Goal: Task Accomplishment & Management: Manage account settings

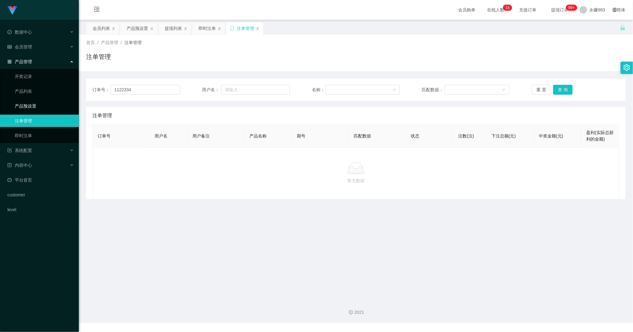
click at [38, 110] on link "产品预设置" at bounding box center [44, 106] width 59 height 12
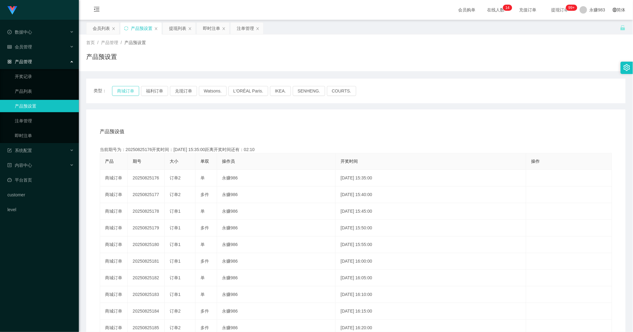
click at [124, 90] on button "商城订单" at bounding box center [125, 91] width 27 height 10
click at [44, 134] on link "即时注单" at bounding box center [44, 135] width 59 height 12
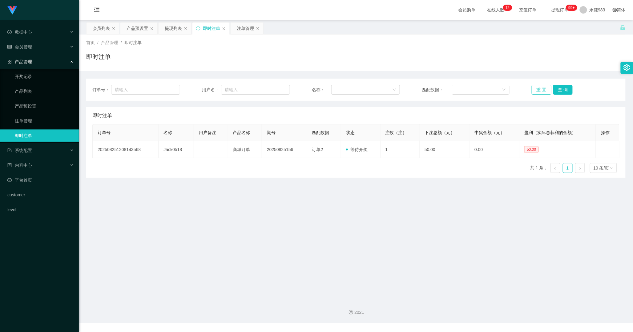
click at [532, 91] on button "重 置" at bounding box center [542, 90] width 20 height 10
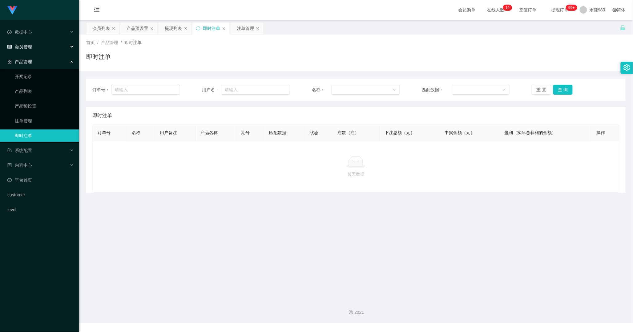
click at [33, 47] on div "会员管理" at bounding box center [39, 47] width 79 height 12
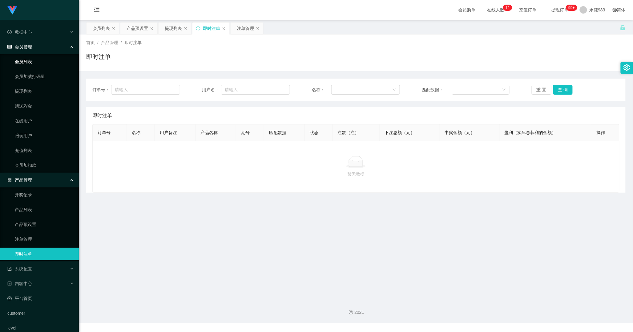
click at [32, 62] on link "会员列表" at bounding box center [44, 61] width 59 height 12
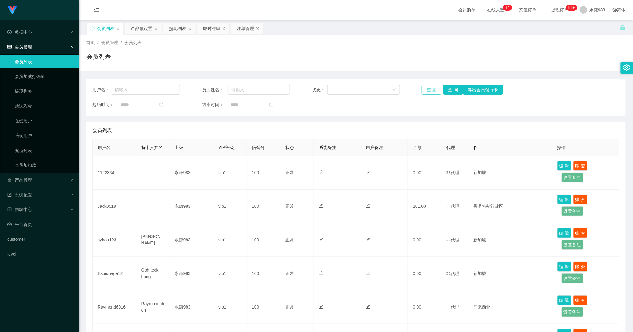
click at [429, 86] on button "重 置" at bounding box center [432, 90] width 20 height 10
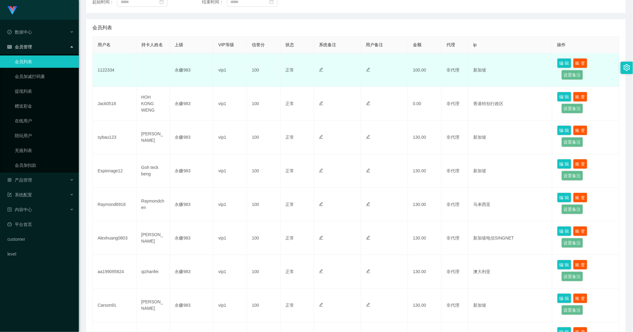
scroll to position [68, 0]
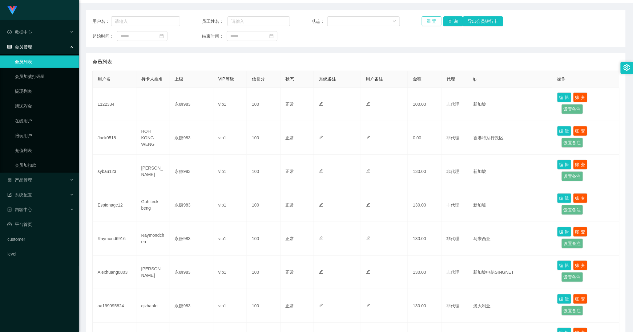
click at [423, 22] on button "重 置" at bounding box center [432, 21] width 20 height 10
click at [427, 23] on button "重 置" at bounding box center [432, 21] width 20 height 10
click at [32, 93] on link "提现列表" at bounding box center [44, 91] width 59 height 12
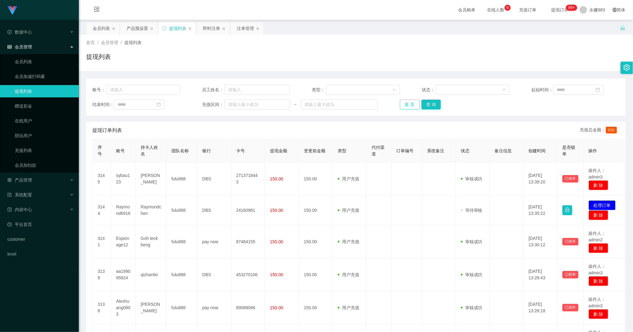
click at [404, 106] on button "重 置" at bounding box center [410, 104] width 20 height 10
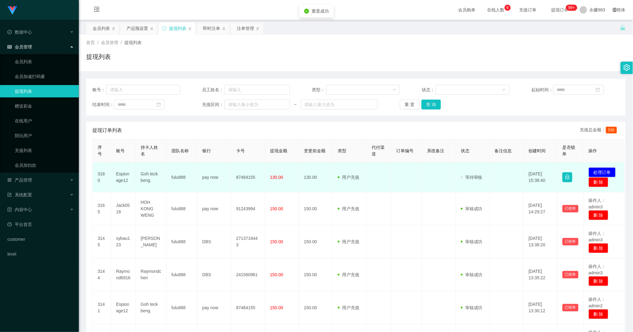
click at [119, 177] on td "Espionage12" at bounding box center [123, 177] width 25 height 30
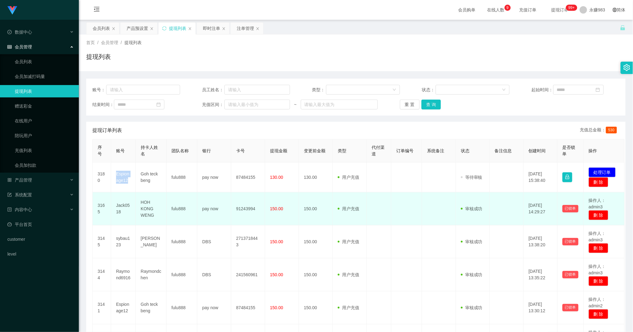
copy td "Espionage12"
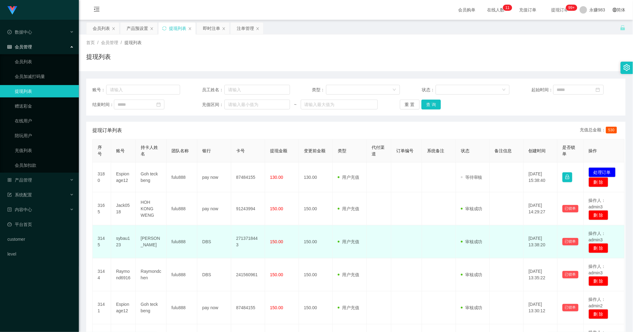
click at [378, 229] on td at bounding box center [379, 241] width 25 height 33
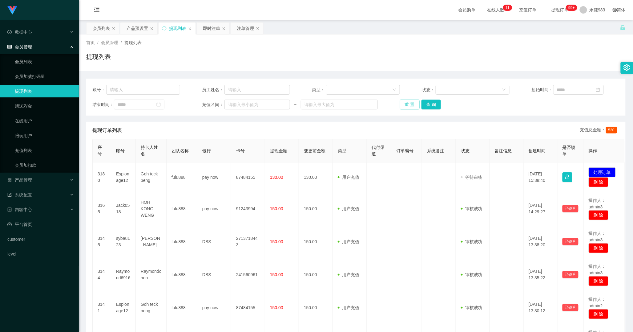
click at [409, 106] on button "重 置" at bounding box center [410, 104] width 20 height 10
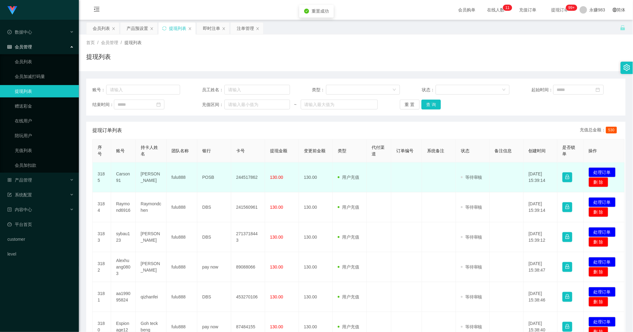
click at [478, 183] on td "审核驳回 审核成功 等待审核" at bounding box center [473, 177] width 34 height 30
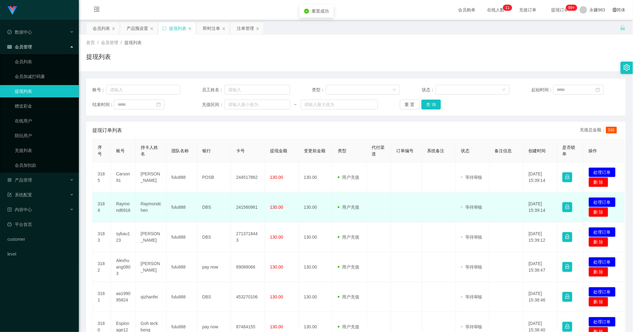
click at [476, 204] on span "等待审核" at bounding box center [472, 206] width 22 height 5
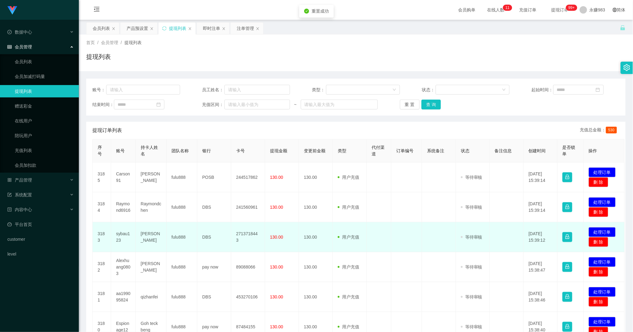
click at [473, 239] on td "审核驳回 审核成功 等待审核" at bounding box center [473, 237] width 34 height 30
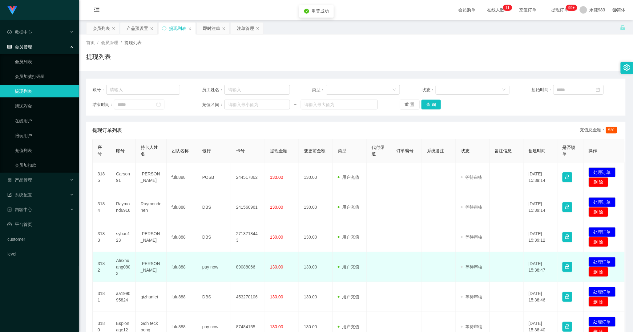
click at [472, 265] on span "等待审核" at bounding box center [472, 266] width 22 height 5
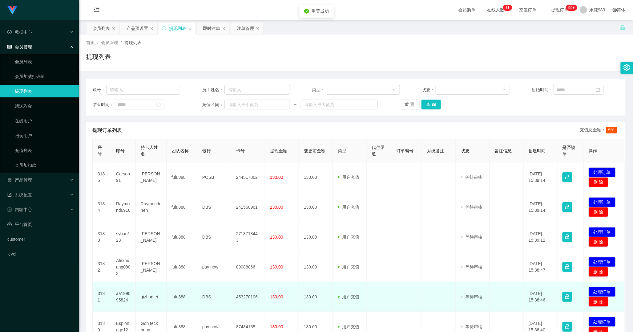
click at [474, 290] on td "审核驳回 审核成功 等待审核" at bounding box center [473, 297] width 34 height 30
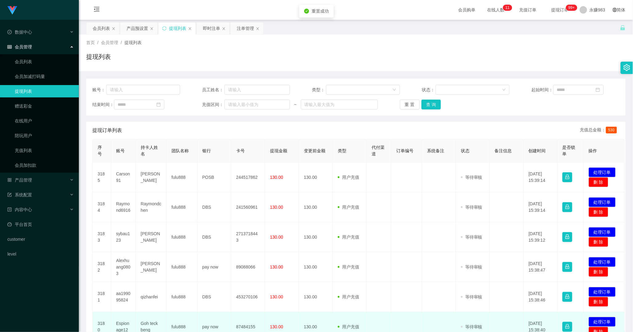
scroll to position [34, 0]
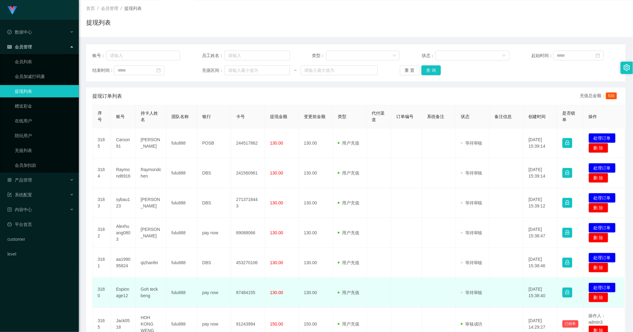
click at [474, 294] on span "等待审核" at bounding box center [472, 292] width 22 height 5
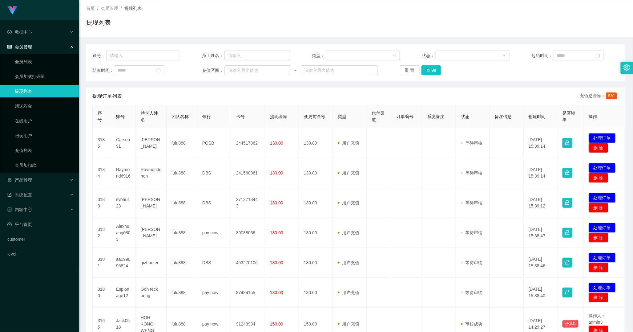
scroll to position [0, 0]
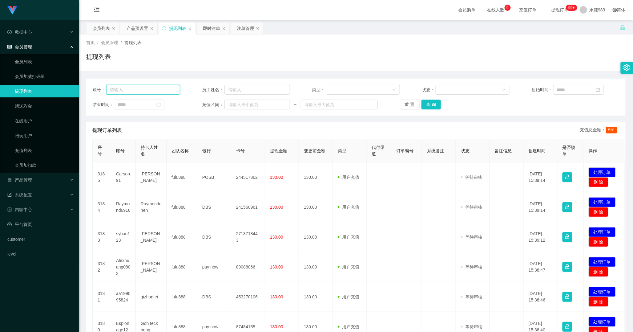
click at [137, 90] on input "text" at bounding box center [143, 90] width 74 height 10
paste input "86172816"
type input "86172816"
click at [426, 103] on button "查 询" at bounding box center [431, 104] width 20 height 10
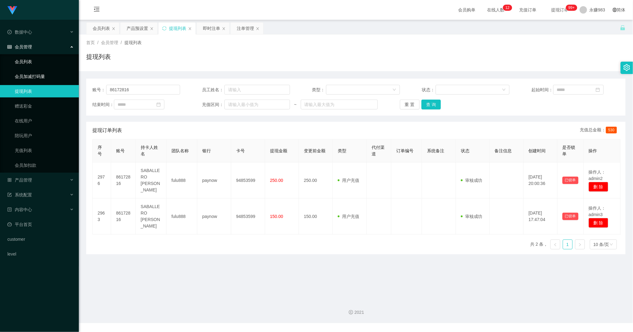
click at [26, 61] on link "会员列表" at bounding box center [44, 61] width 59 height 12
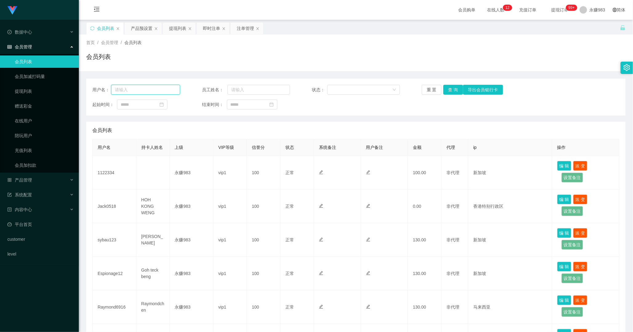
click at [152, 87] on input "text" at bounding box center [145, 90] width 69 height 10
paste input "86172816"
type input "86172816"
click at [453, 89] on button "查 询" at bounding box center [453, 90] width 20 height 10
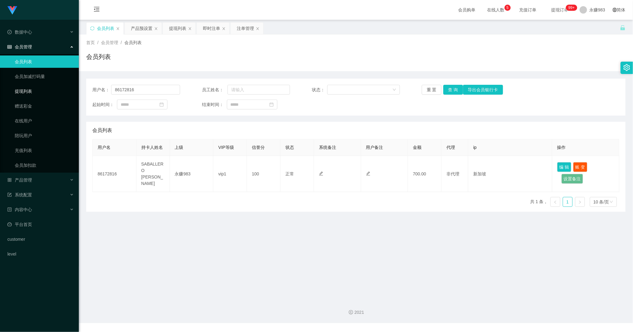
click at [25, 91] on link "提现列表" at bounding box center [44, 91] width 59 height 12
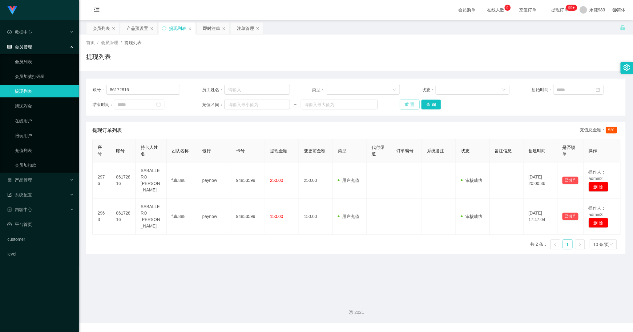
click at [407, 104] on button "重 置" at bounding box center [410, 104] width 20 height 10
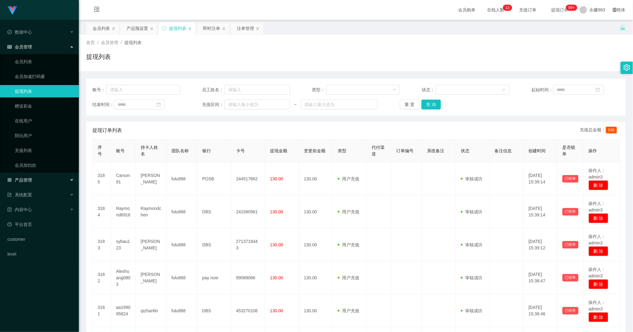
click at [36, 182] on div "产品管理" at bounding box center [39, 180] width 79 height 12
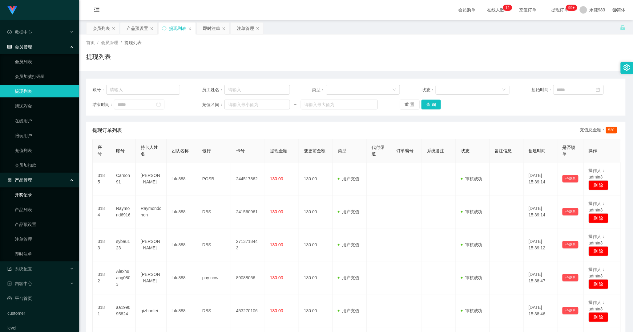
click at [43, 193] on link "开奖记录" at bounding box center [44, 194] width 59 height 12
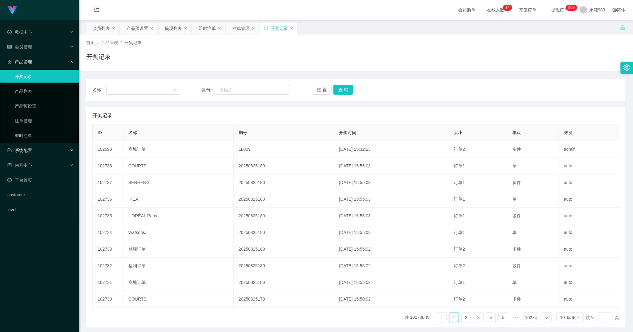
click at [34, 156] on div "系统配置" at bounding box center [39, 150] width 79 height 12
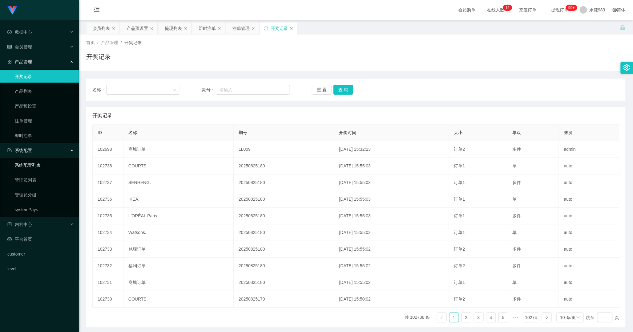
click at [37, 159] on link "系统配置列表" at bounding box center [44, 165] width 59 height 12
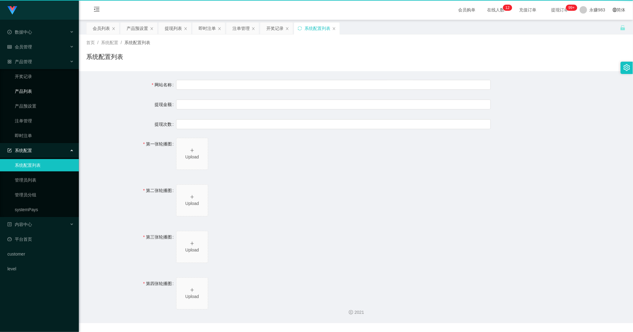
type input "Shopee工作台"
type input "10"
type input "1000000"
type input "[URL][DOMAIN_NAME]"
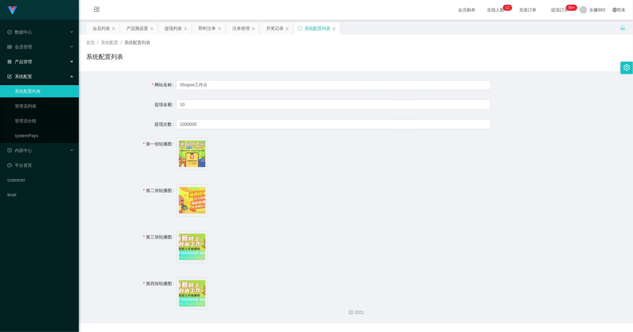
click at [29, 59] on span "产品管理" at bounding box center [19, 61] width 25 height 5
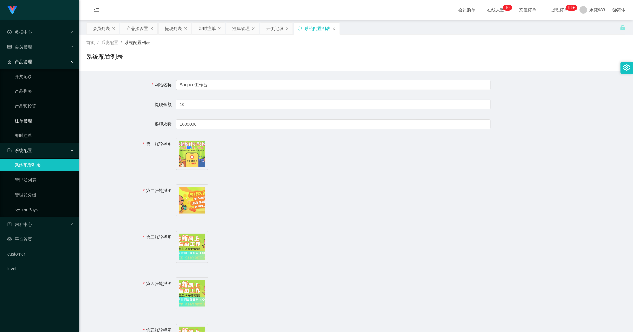
click at [36, 121] on link "注单管理" at bounding box center [44, 121] width 59 height 12
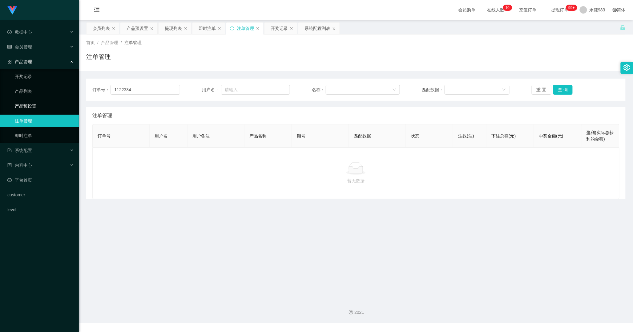
click at [38, 107] on link "产品预设置" at bounding box center [44, 106] width 59 height 12
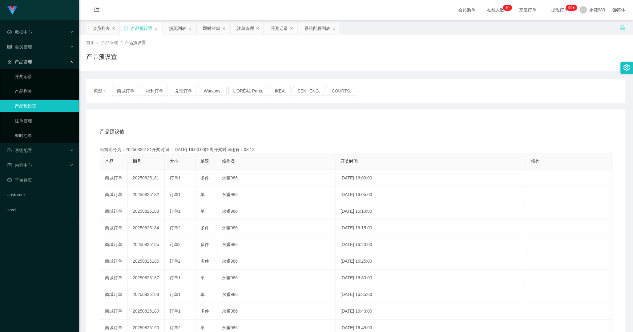
click at [124, 96] on div "类型： 商城订单 福利订单 兑现订单 Watsons. L'ORÉAL Paris. IKEA. [GEOGRAPHIC_DATA]. COURTS." at bounding box center [355, 91] width 539 height 25
click at [125, 93] on button "商城订单" at bounding box center [125, 91] width 27 height 10
click at [35, 138] on link "即时注单" at bounding box center [44, 135] width 59 height 12
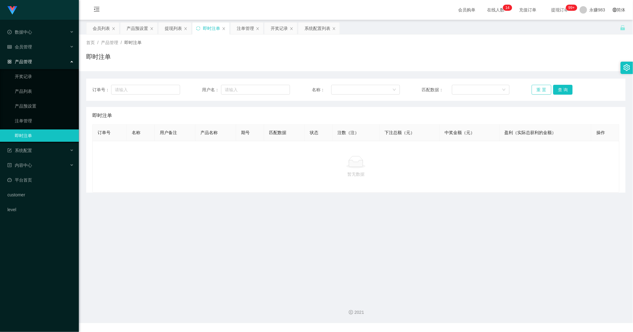
click at [534, 87] on button "重 置" at bounding box center [542, 90] width 20 height 10
click at [35, 117] on link "注单管理" at bounding box center [44, 121] width 59 height 12
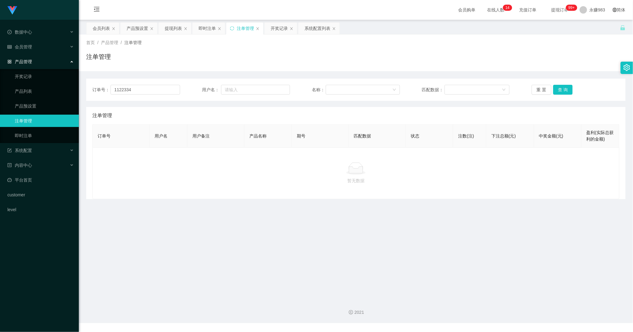
click at [537, 81] on div "订单号： 1122334 用户名： 名称： 匹配数据： 重 置 查 询" at bounding box center [355, 90] width 539 height 22
click at [538, 85] on button "重 置" at bounding box center [542, 90] width 20 height 10
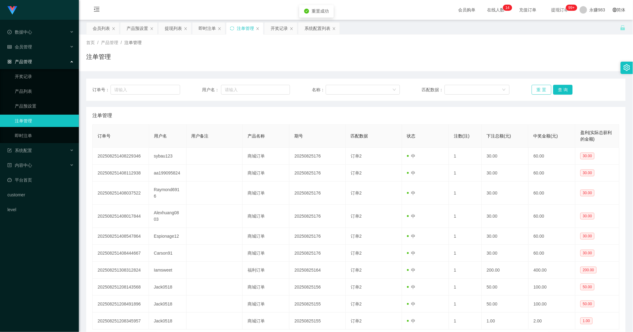
click at [539, 88] on button "重 置" at bounding box center [542, 90] width 20 height 10
click at [38, 121] on link "注单管理" at bounding box center [44, 121] width 59 height 12
click at [26, 110] on link "产品预设置" at bounding box center [44, 106] width 59 height 12
